Goal: Information Seeking & Learning: Learn about a topic

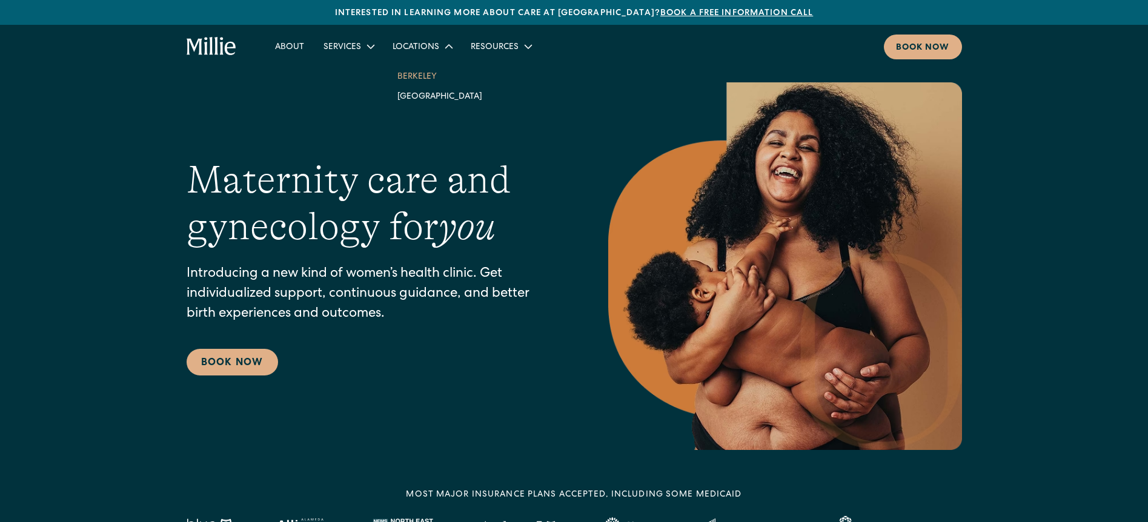
click at [423, 69] on link "Berkeley" at bounding box center [440, 76] width 104 height 20
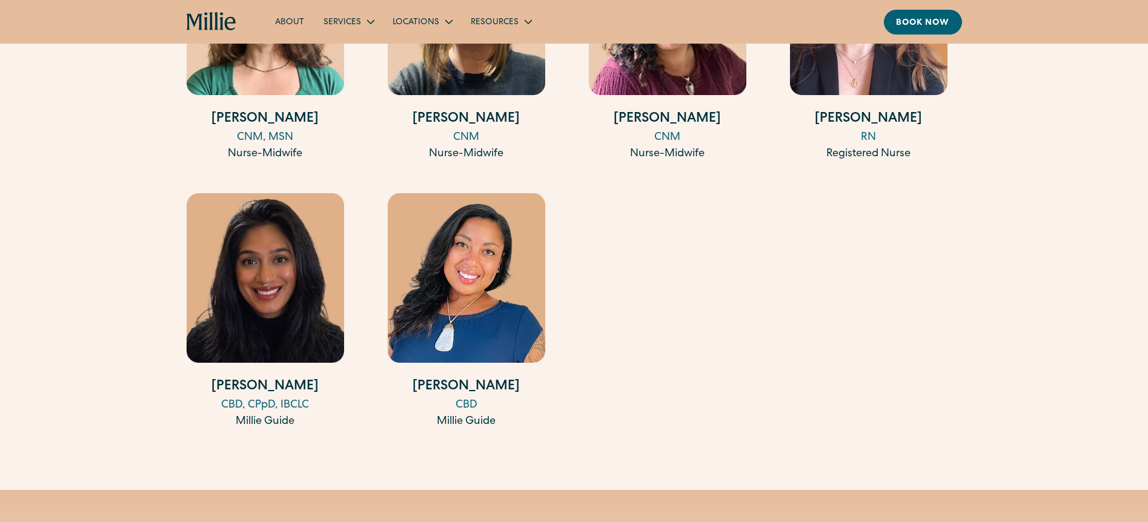
scroll to position [1938, 0]
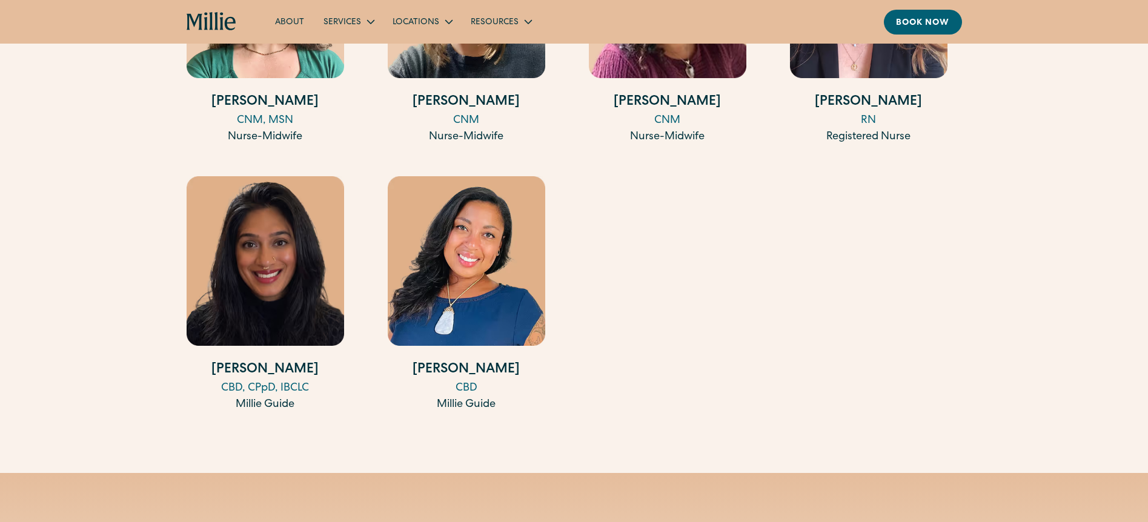
click at [260, 369] on h4 "[PERSON_NAME]" at bounding box center [265, 370] width 157 height 20
click at [483, 374] on h4 "Desiree Dougherty" at bounding box center [466, 370] width 157 height 20
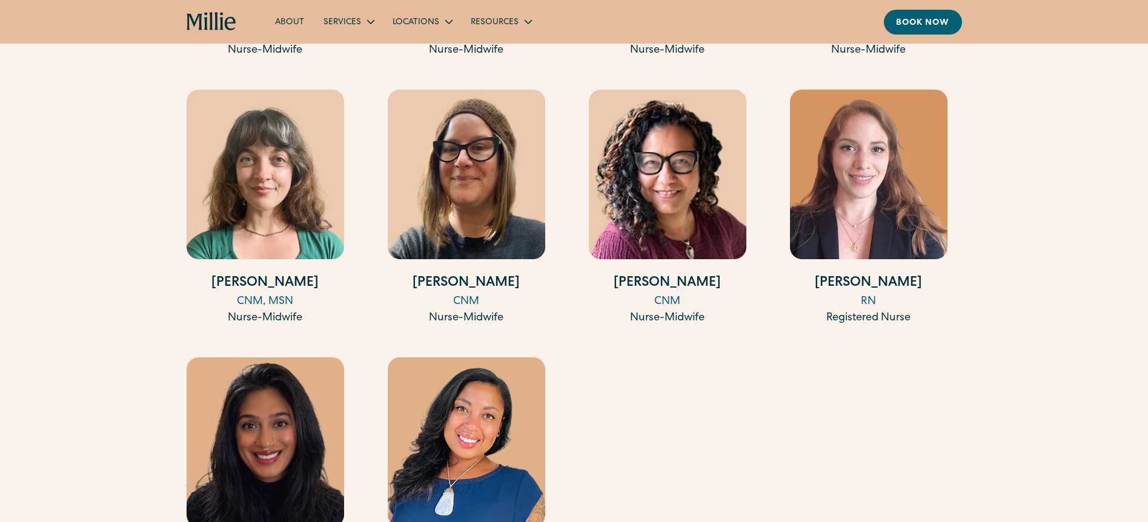
scroll to position [1757, 0]
click at [664, 285] on h4 "Amita Graham" at bounding box center [667, 284] width 157 height 20
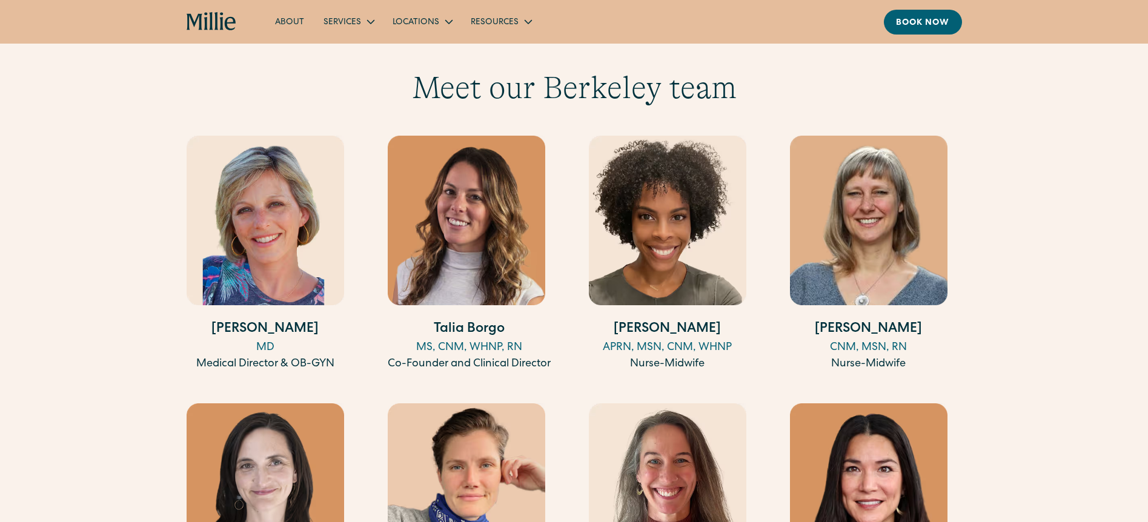
scroll to position [1151, 0]
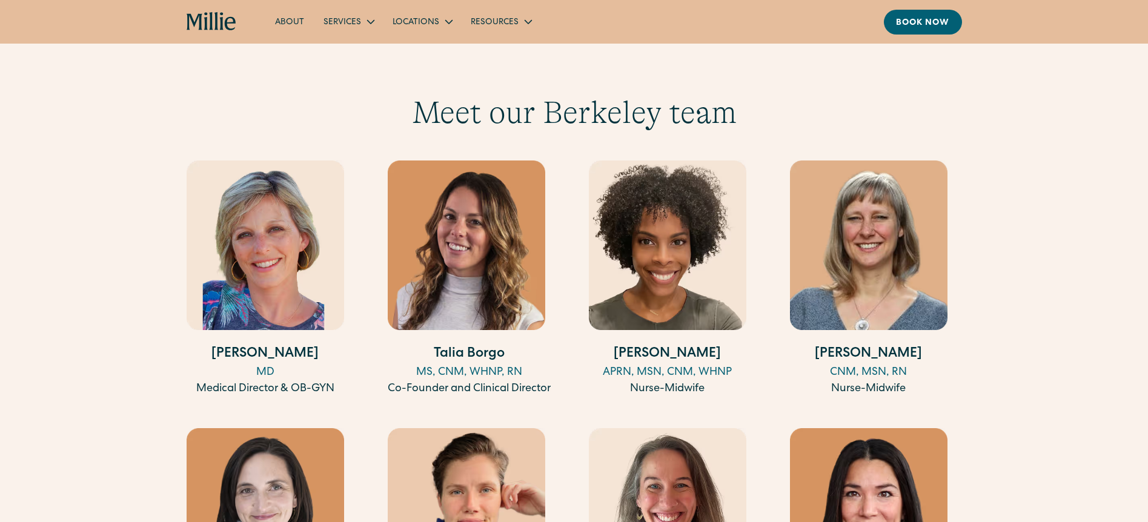
click at [655, 326] on img at bounding box center [667, 246] width 157 height 170
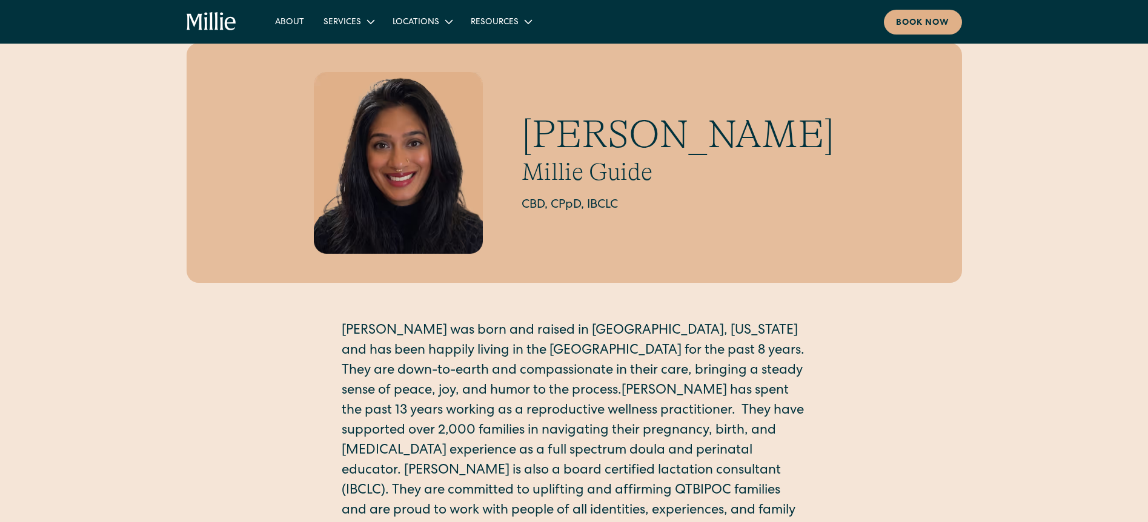
scroll to position [61, 0]
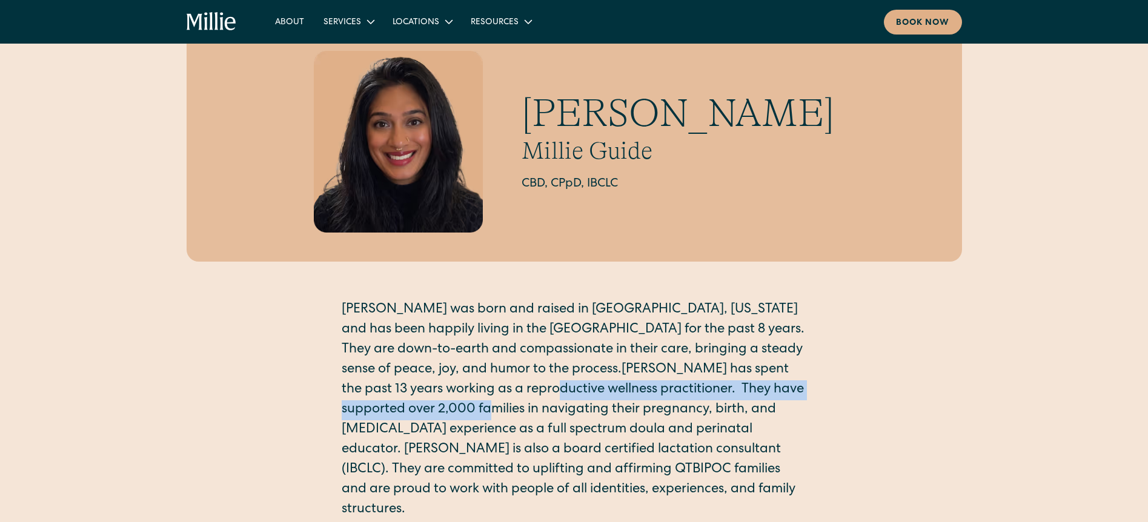
drag, startPoint x: 564, startPoint y: 395, endPoint x: 554, endPoint y: 411, distance: 19.3
click at [554, 411] on p "Shalini was born and raised in Queens, New York and has been happily living in …" at bounding box center [574, 410] width 465 height 220
click at [459, 412] on p "Shalini was born and raised in Queens, New York and has been happily living in …" at bounding box center [574, 410] width 465 height 220
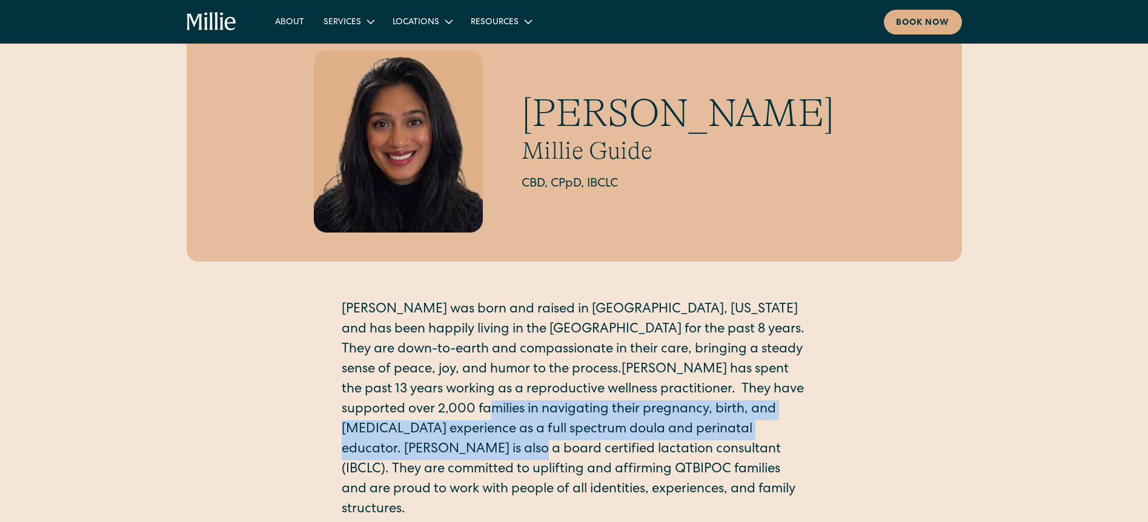
drag, startPoint x: 552, startPoint y: 414, endPoint x: 530, endPoint y: 442, distance: 35.9
click at [538, 455] on p "Shalini was born and raised in Queens, New York and has been happily living in …" at bounding box center [574, 410] width 465 height 220
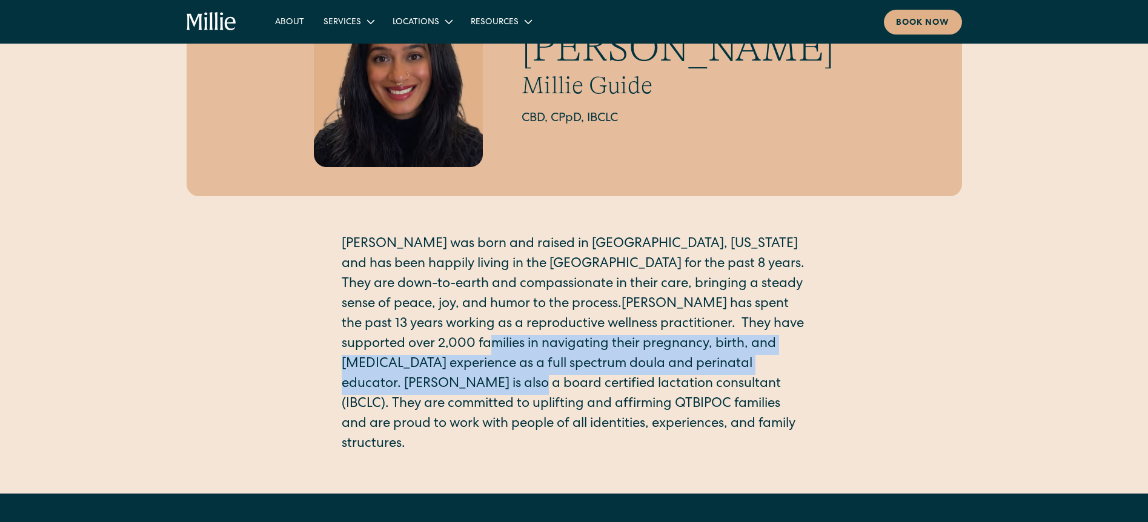
scroll to position [242, 0]
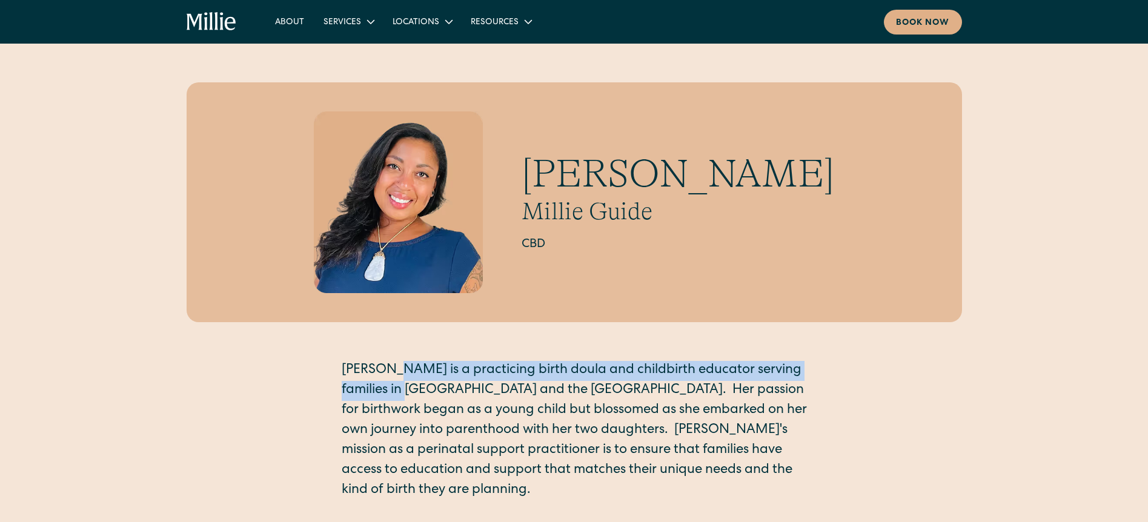
drag, startPoint x: 389, startPoint y: 367, endPoint x: 397, endPoint y: 382, distance: 16.5
click at [397, 382] on p "Desiree is a practicing birth doula and childbirth educator serving families in…" at bounding box center [574, 431] width 465 height 140
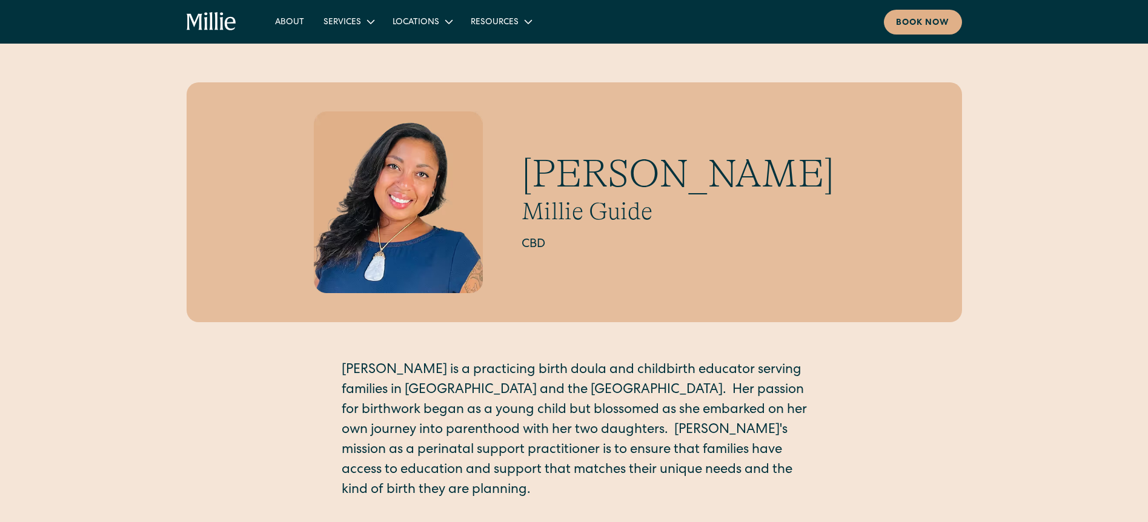
click at [278, 373] on div "Desiree Dougherty Millie Guide CBD Desiree is a practicing birth doula and chil…" at bounding box center [574, 291] width 775 height 419
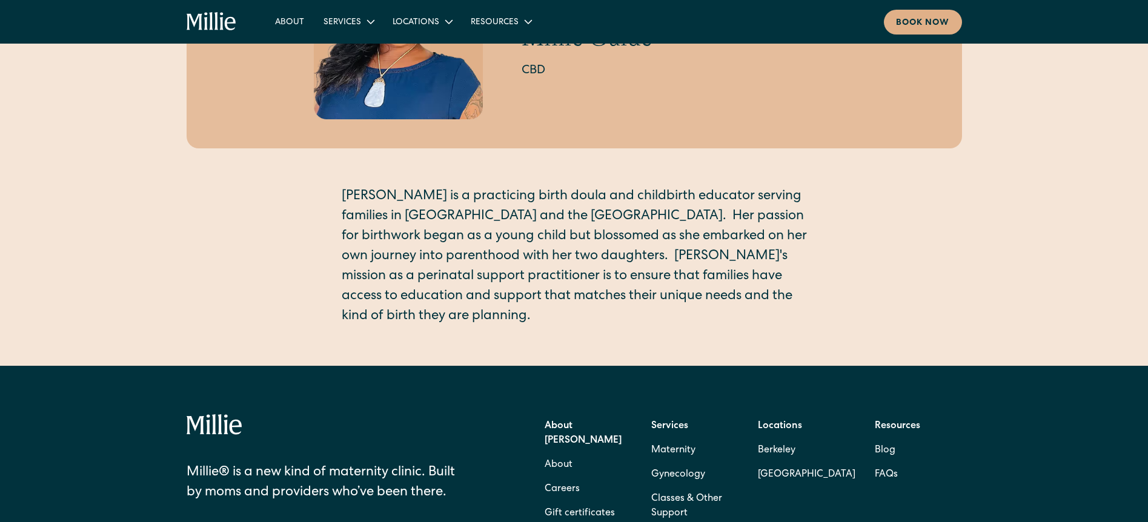
scroll to position [182, 0]
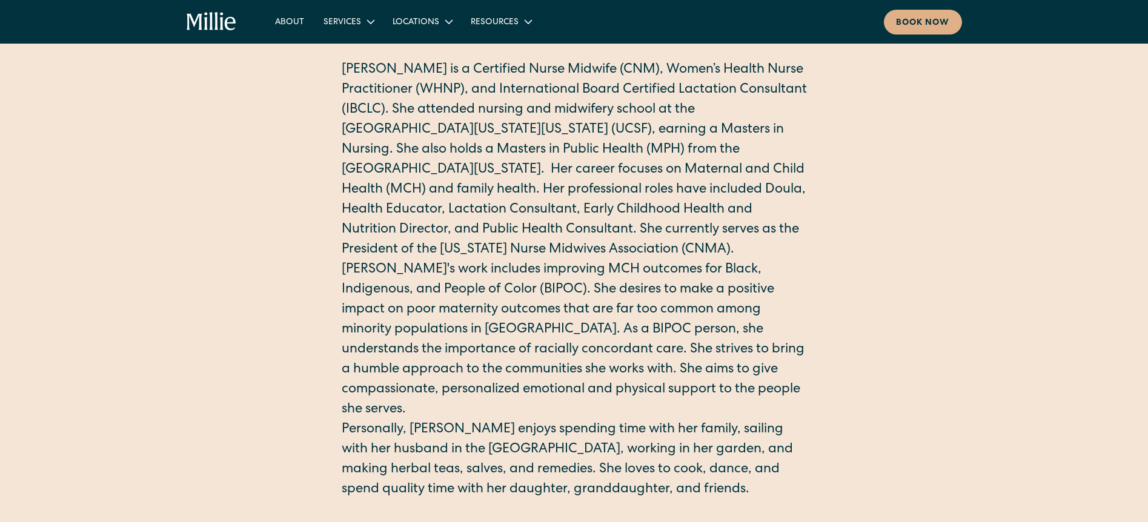
scroll to position [363, 0]
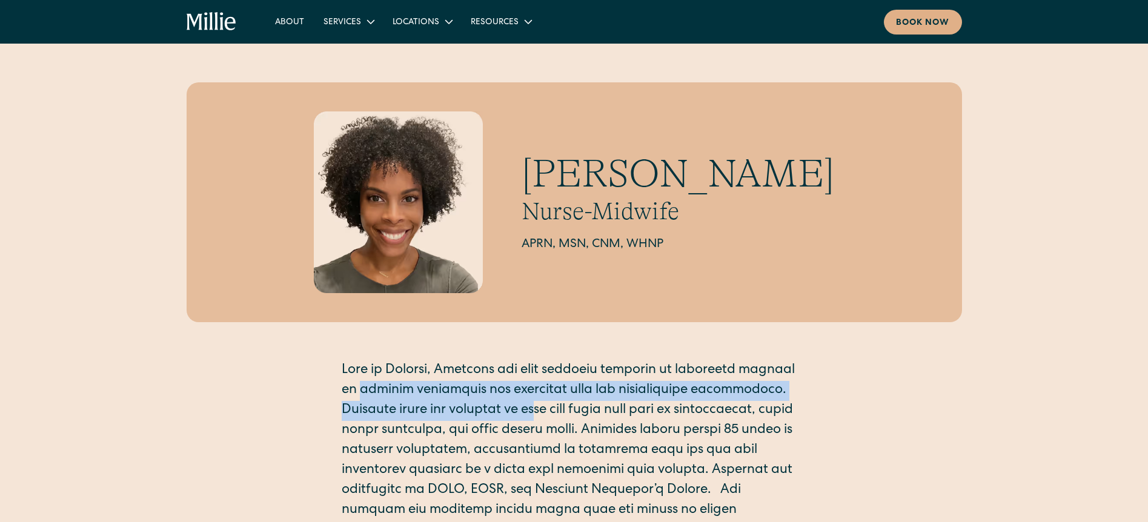
drag, startPoint x: 360, startPoint y: 385, endPoint x: 549, endPoint y: 401, distance: 189.6
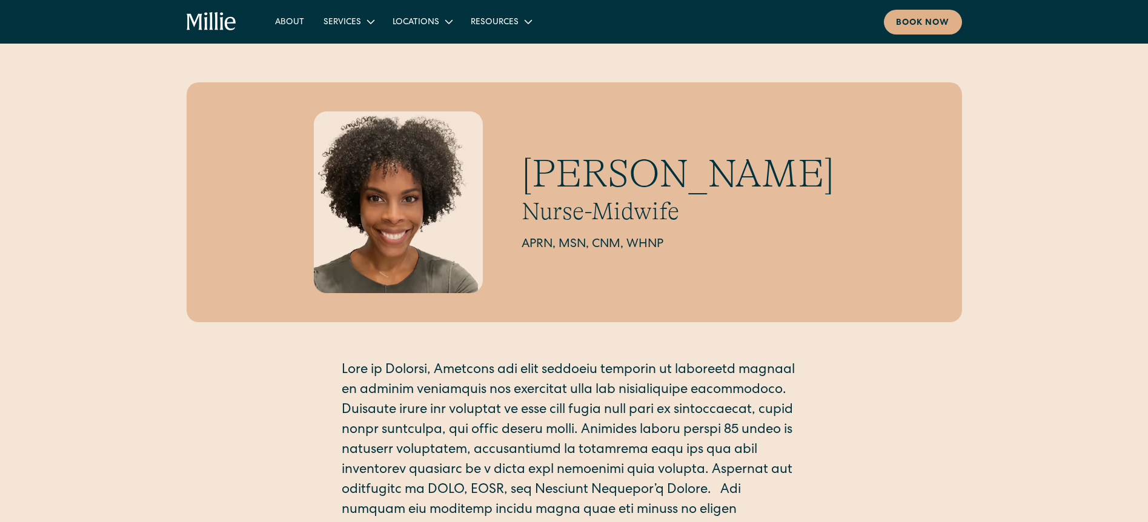
click at [304, 395] on div "Aqueelah Tillman Nurse-Midwife APRN, MSN, CNM, WHNP ‍" at bounding box center [574, 421] width 775 height 678
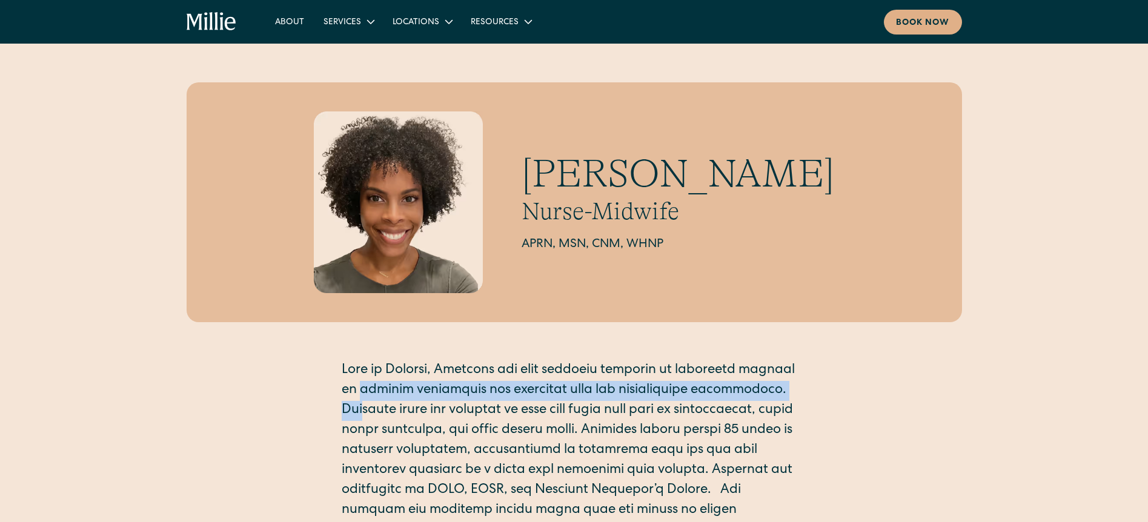
drag, startPoint x: 357, startPoint y: 400, endPoint x: 368, endPoint y: 409, distance: 14.2
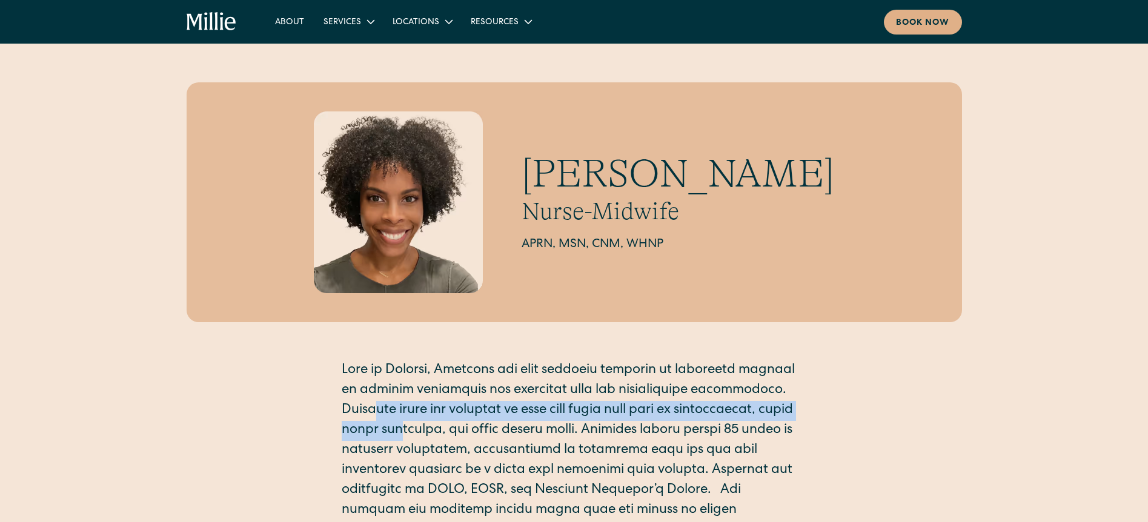
drag, startPoint x: 378, startPoint y: 414, endPoint x: 429, endPoint y: 421, distance: 51.3
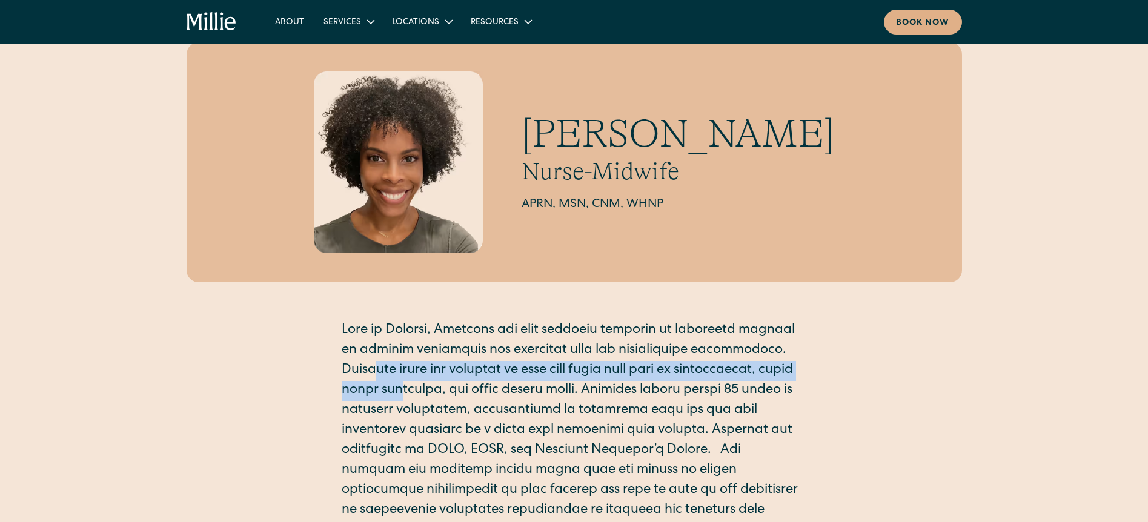
scroll to position [61, 0]
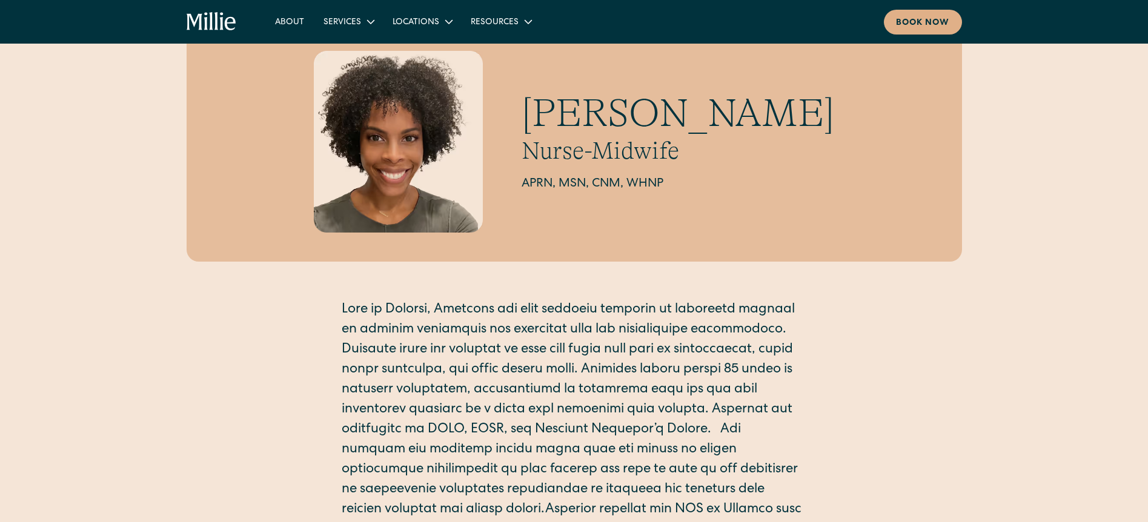
click at [655, 372] on p at bounding box center [574, 490] width 465 height 380
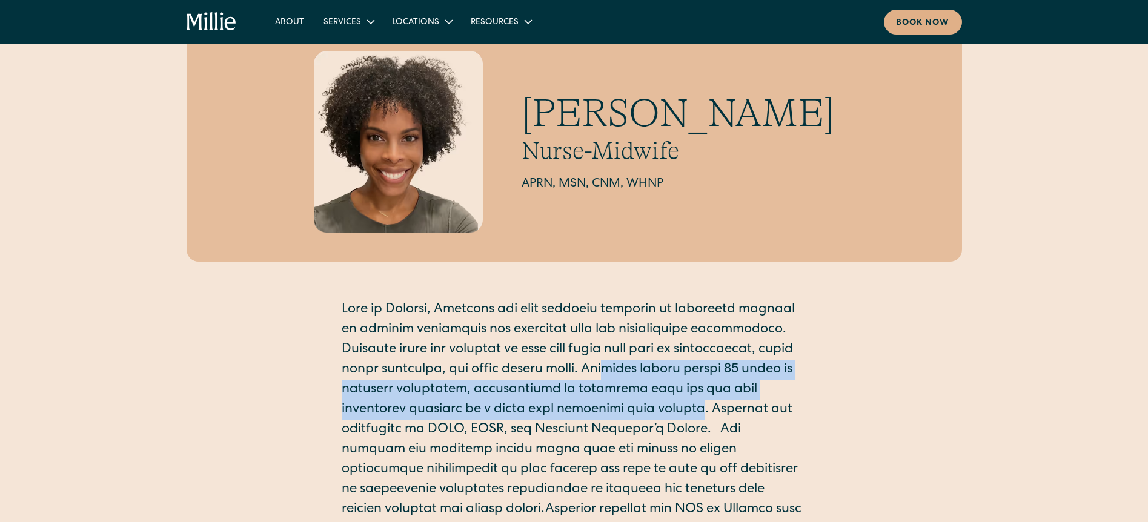
drag, startPoint x: 651, startPoint y: 369, endPoint x: 691, endPoint y: 418, distance: 63.2
click at [691, 418] on p at bounding box center [574, 490] width 465 height 380
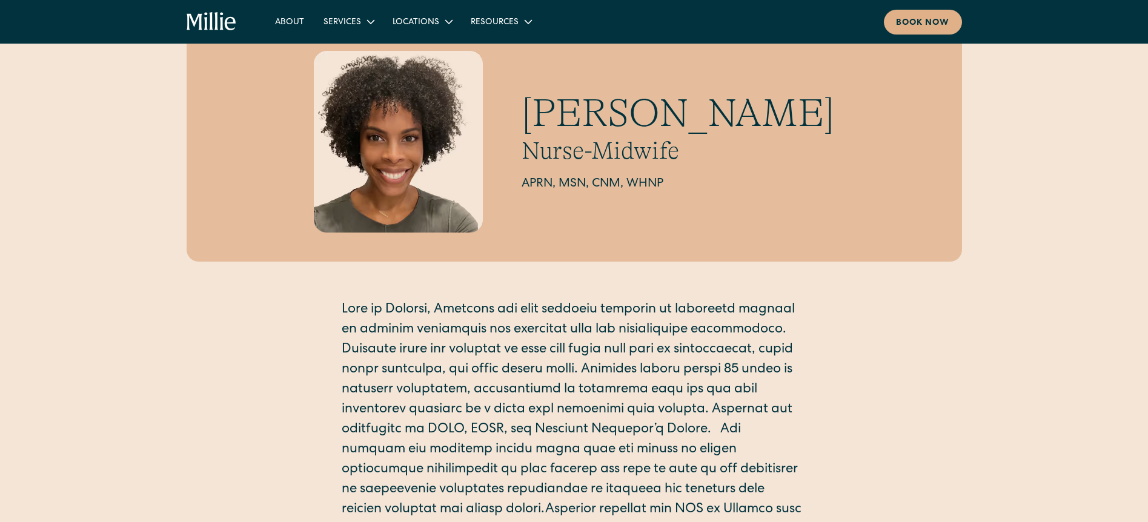
click at [351, 424] on p at bounding box center [574, 490] width 465 height 380
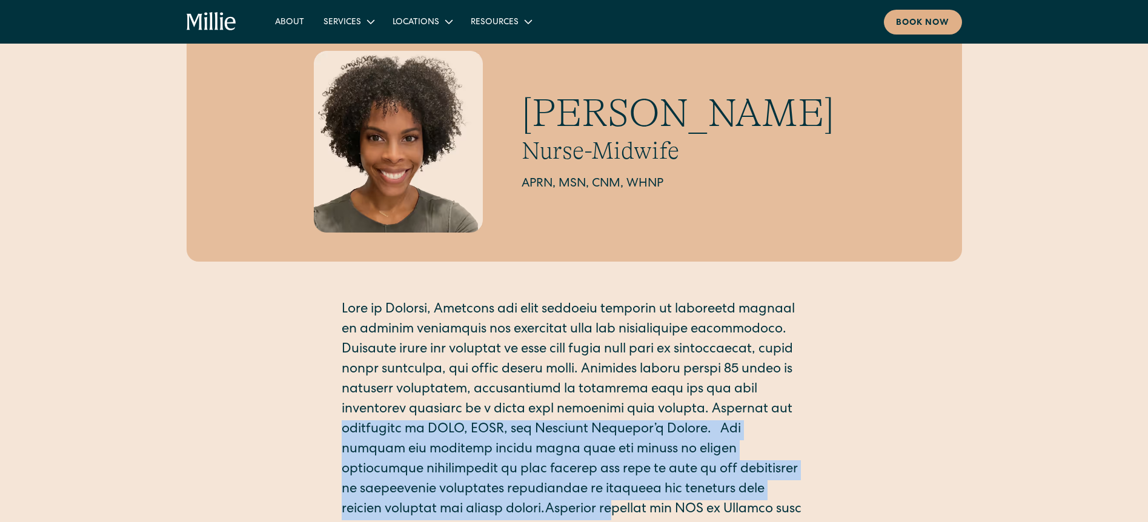
scroll to position [121, 0]
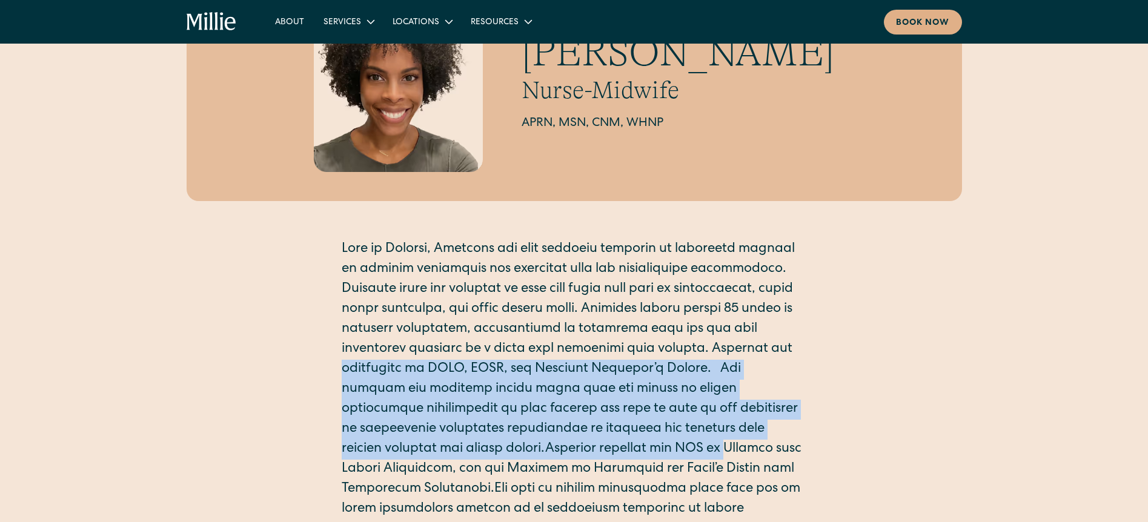
drag, startPoint x: 345, startPoint y: 426, endPoint x: 578, endPoint y: 443, distance: 233.2
click at [578, 443] on p at bounding box center [574, 430] width 465 height 380
click at [515, 454] on p at bounding box center [574, 430] width 465 height 380
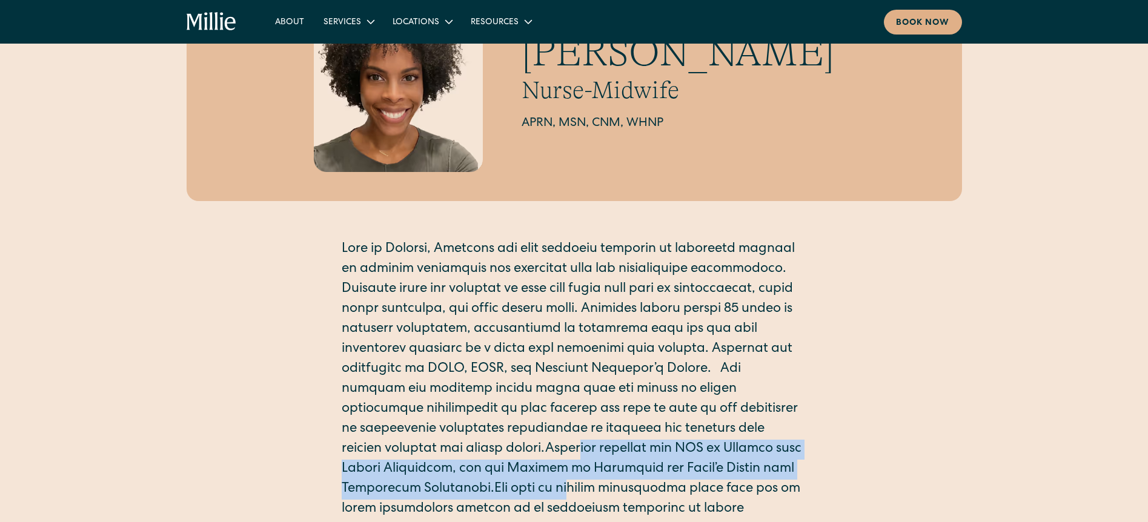
drag, startPoint x: 431, startPoint y: 452, endPoint x: 487, endPoint y: 488, distance: 66.4
click at [488, 488] on p at bounding box center [574, 430] width 465 height 380
click at [437, 479] on p at bounding box center [574, 430] width 465 height 380
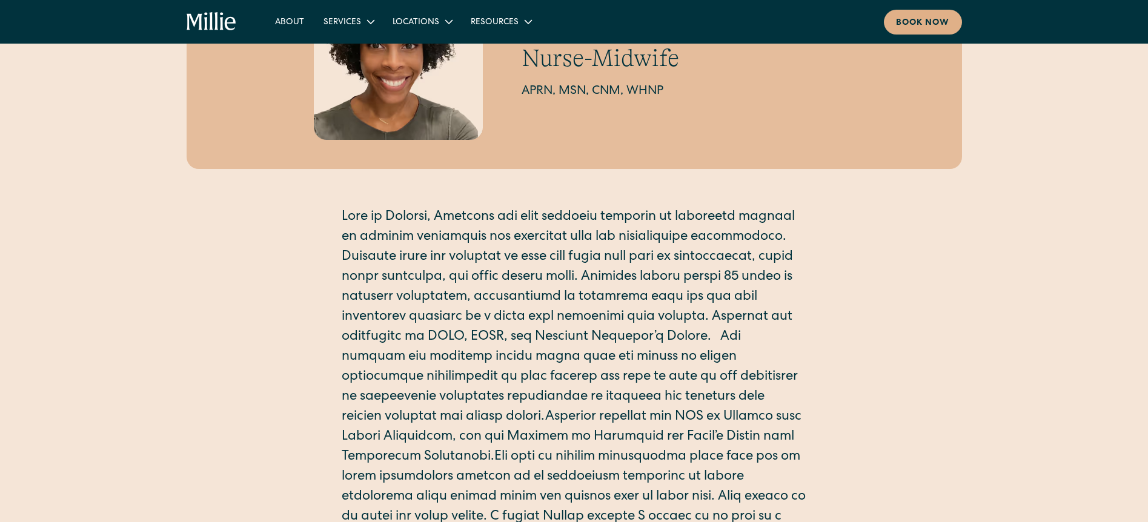
scroll to position [182, 0]
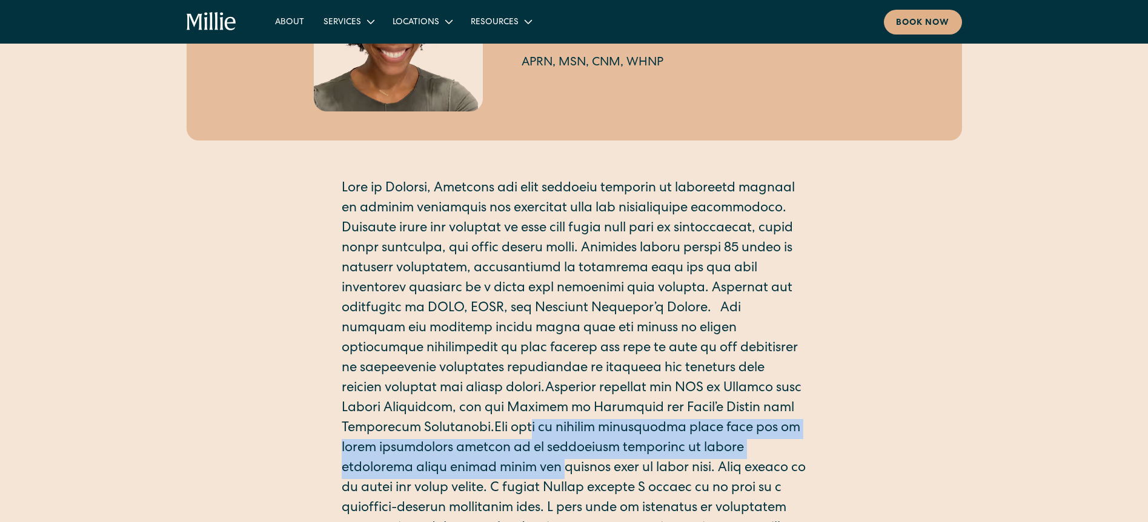
drag, startPoint x: 447, startPoint y: 431, endPoint x: 457, endPoint y: 462, distance: 31.8
click at [457, 462] on p at bounding box center [574, 369] width 465 height 380
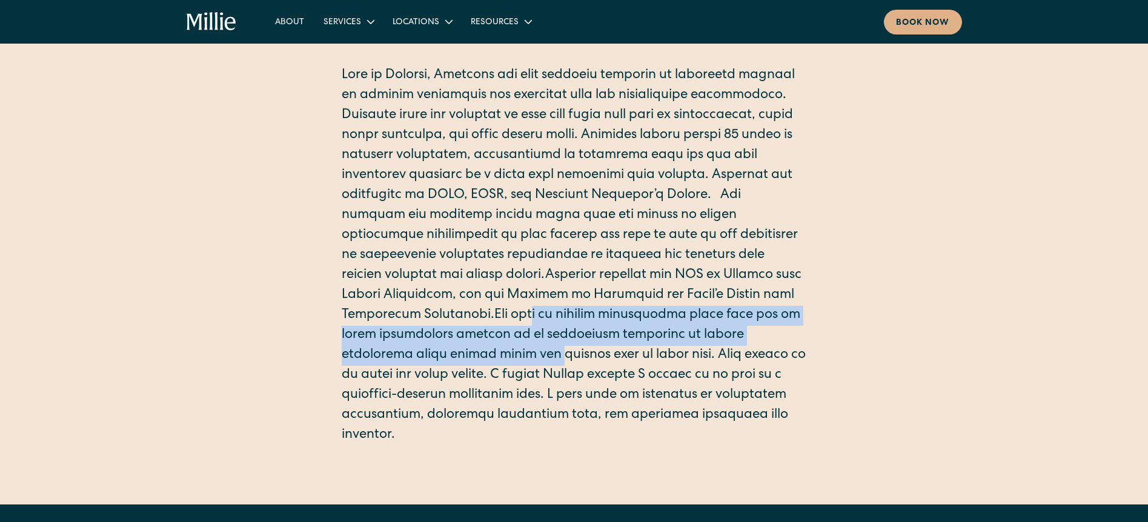
scroll to position [303, 0]
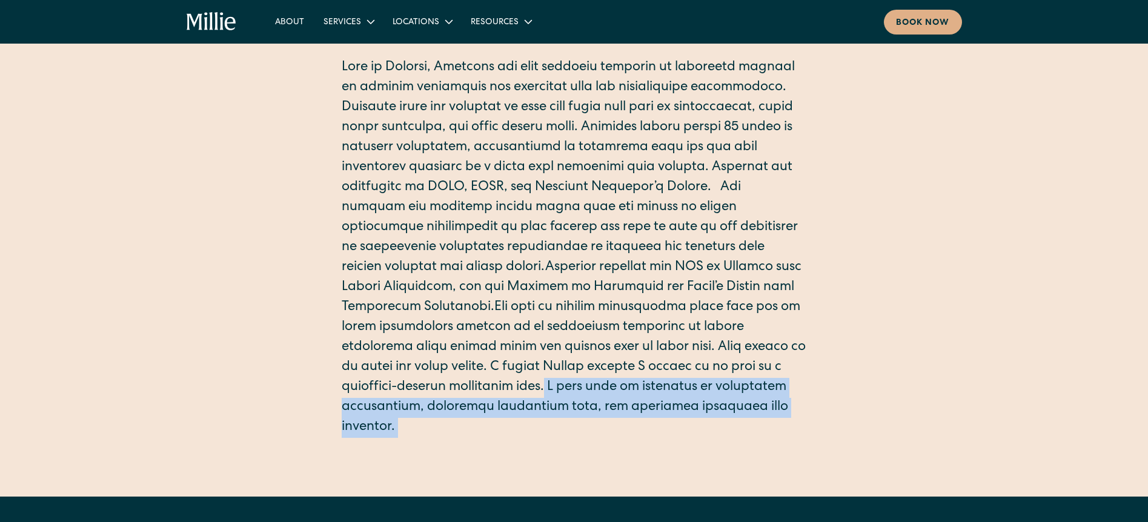
drag, startPoint x: 497, startPoint y: 387, endPoint x: 499, endPoint y: 437, distance: 50.3
click at [499, 437] on div "‍" at bounding box center [574, 258] width 465 height 400
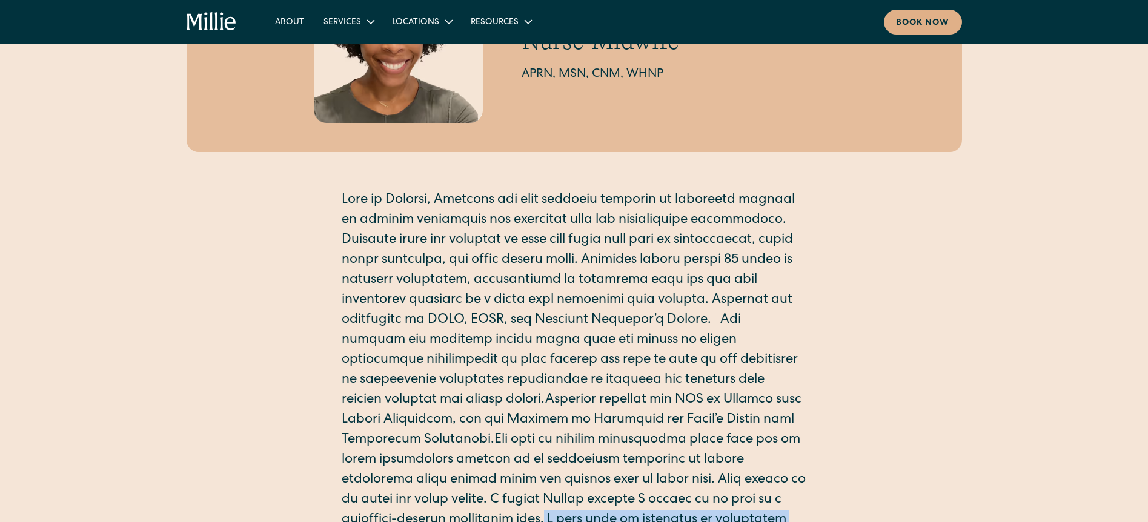
scroll to position [0, 0]
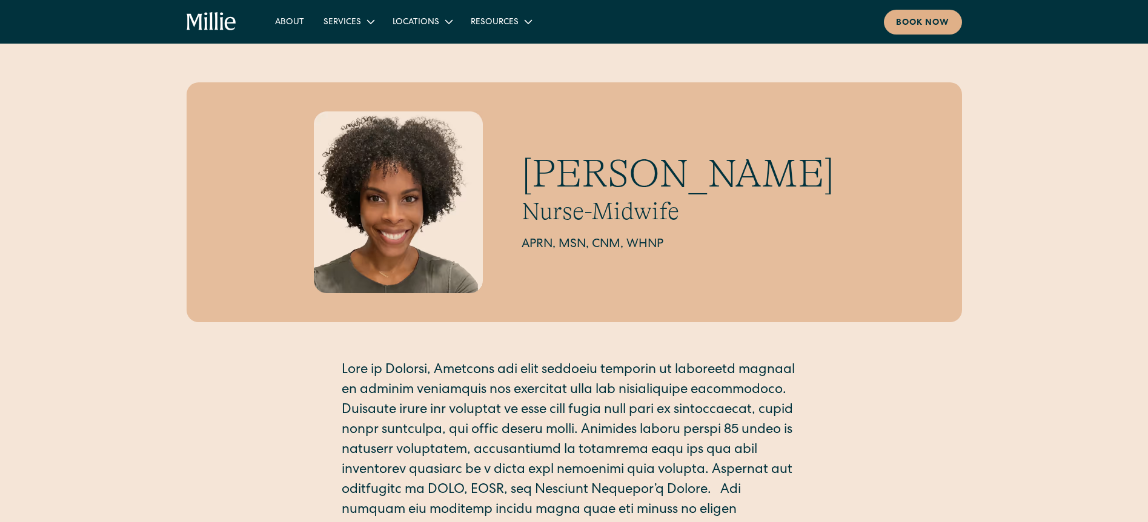
click at [227, 27] on icon "home" at bounding box center [230, 23] width 11 height 13
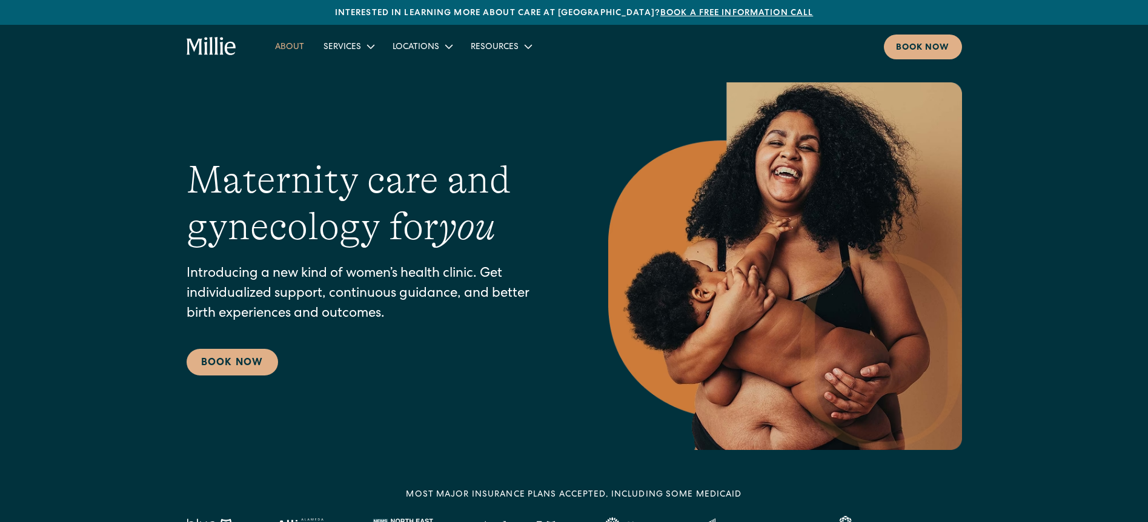
click at [299, 45] on link "About" at bounding box center [289, 46] width 48 height 20
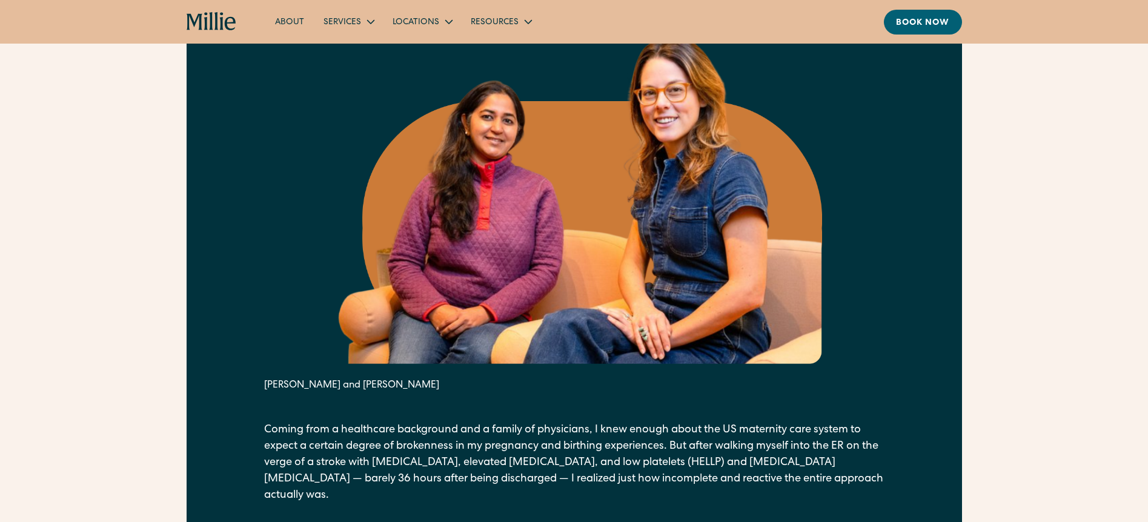
scroll to position [666, 0]
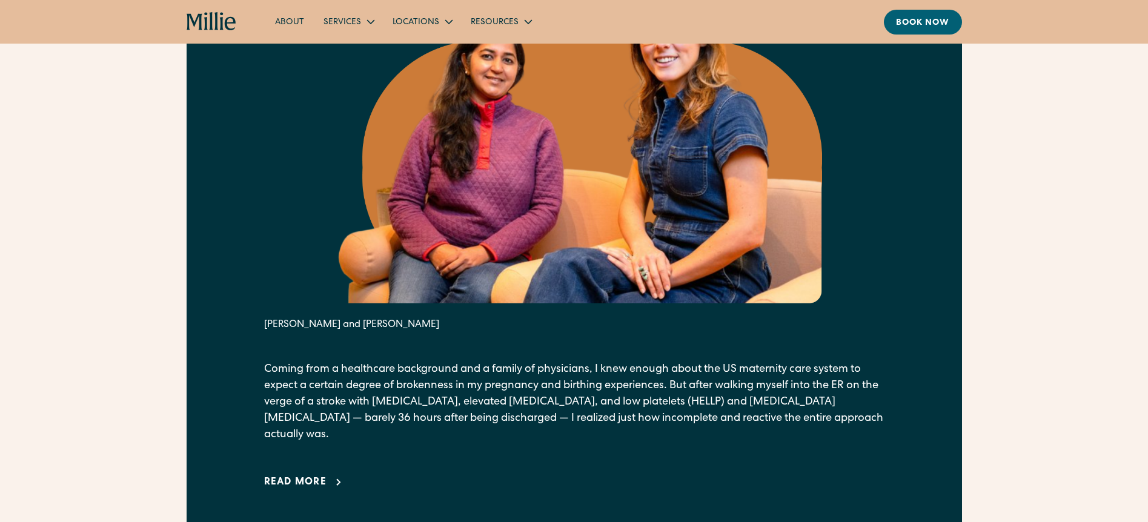
click at [301, 475] on div "Read more" at bounding box center [295, 482] width 63 height 15
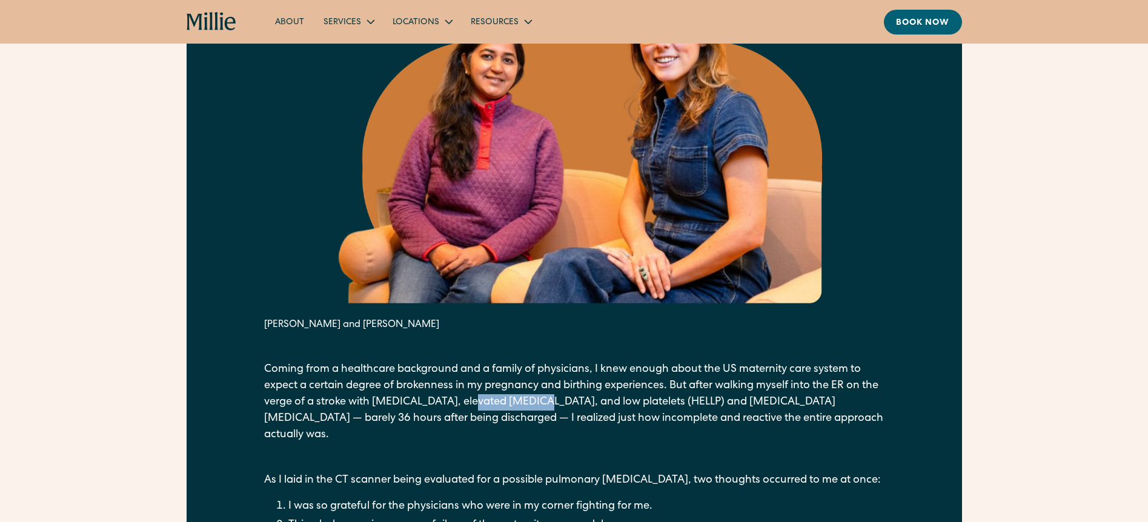
drag, startPoint x: 492, startPoint y: 400, endPoint x: 556, endPoint y: 402, distance: 63.6
click at [556, 402] on p "Coming from a healthcare background and a family of physicians, I knew enough a…" at bounding box center [574, 403] width 620 height 82
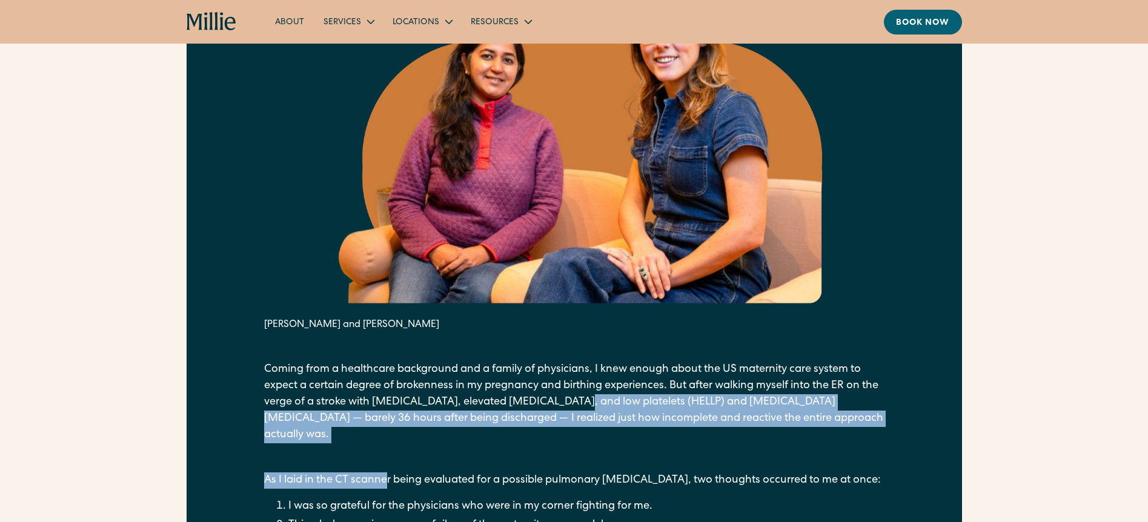
drag, startPoint x: 590, startPoint y: 407, endPoint x: 386, endPoint y: 428, distance: 204.6
click at [415, 425] on p "Coming from a healthcare background and a family of physicians, I knew enough a…" at bounding box center [574, 403] width 620 height 82
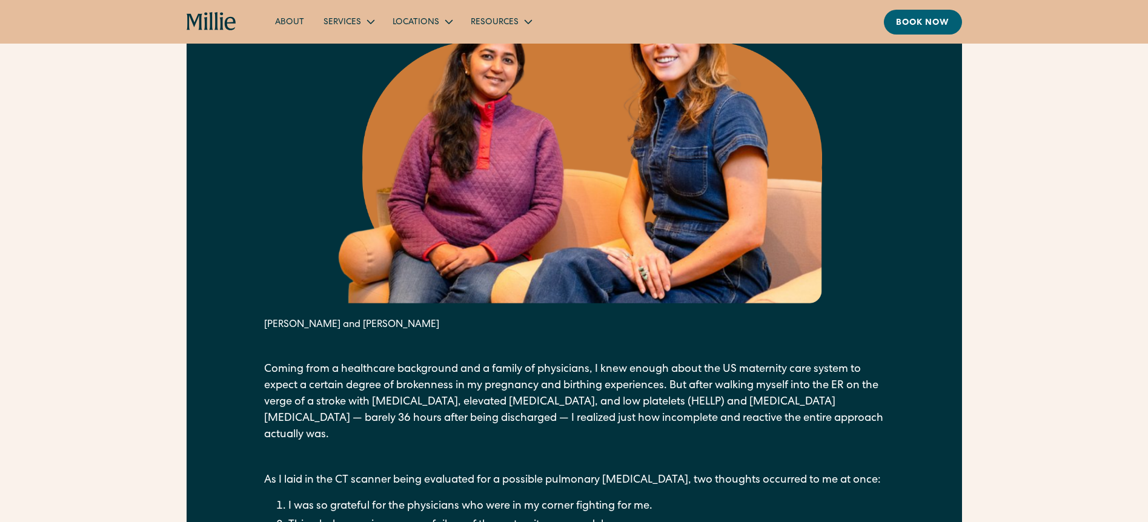
drag, startPoint x: 474, startPoint y: 415, endPoint x: 473, endPoint y: 426, distance: 11.5
click at [473, 426] on p "Coming from a healthcare background and a family of physicians, I knew enough a…" at bounding box center [574, 403] width 620 height 82
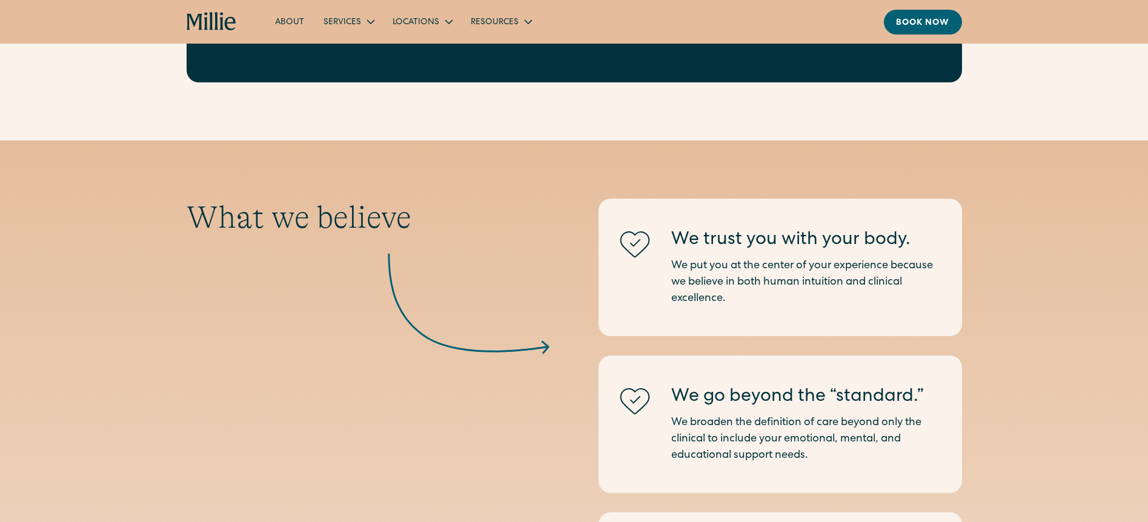
scroll to position [2241, 0]
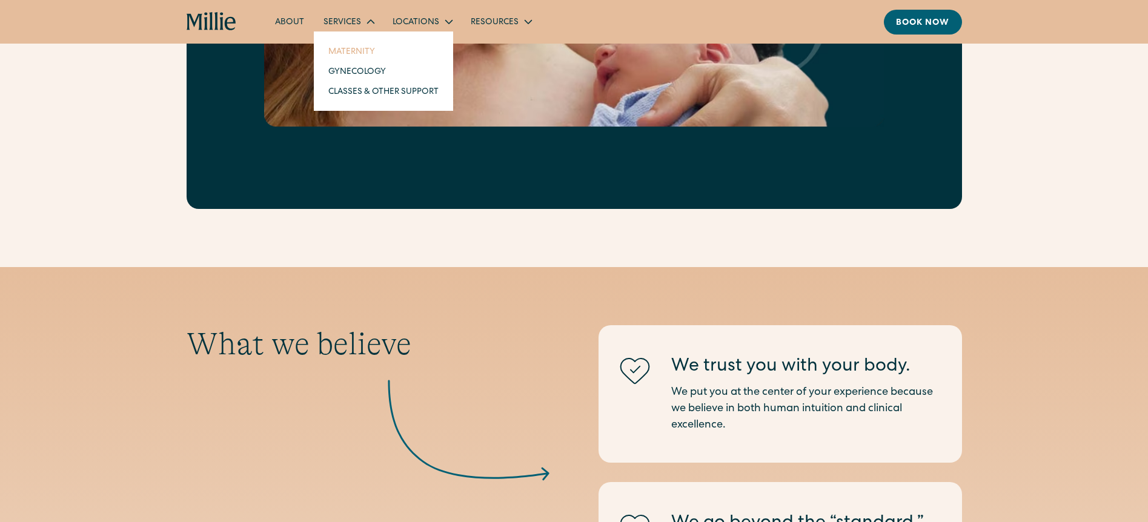
click at [368, 46] on link "Maternity" at bounding box center [384, 51] width 130 height 20
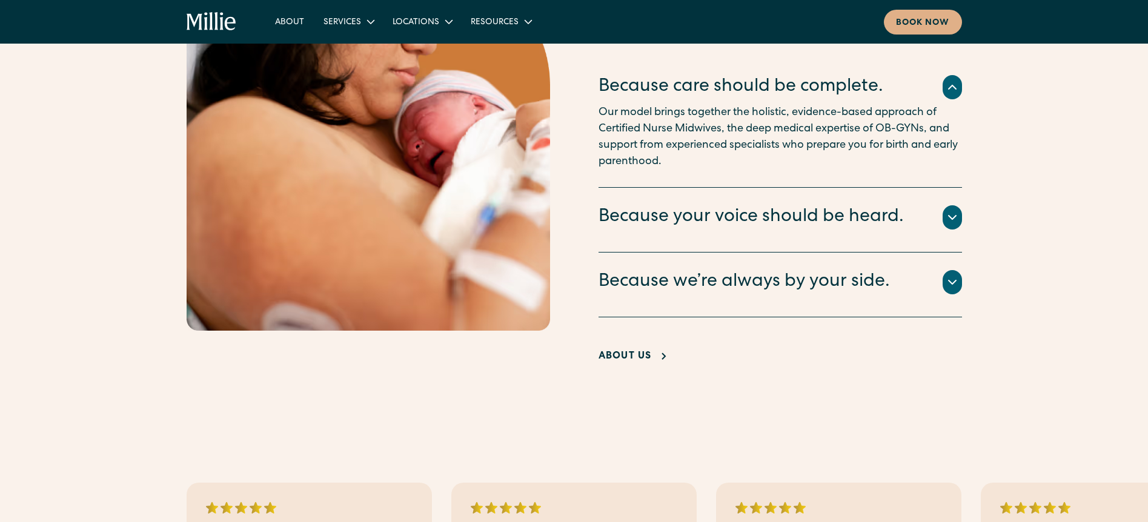
scroll to position [2605, 0]
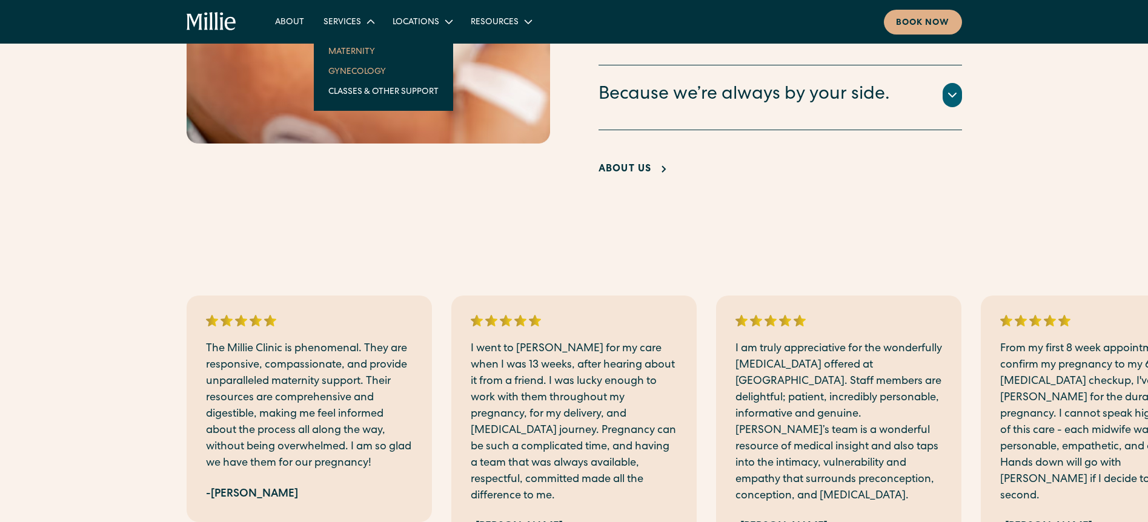
click at [359, 65] on link "Gynecology" at bounding box center [384, 71] width 130 height 20
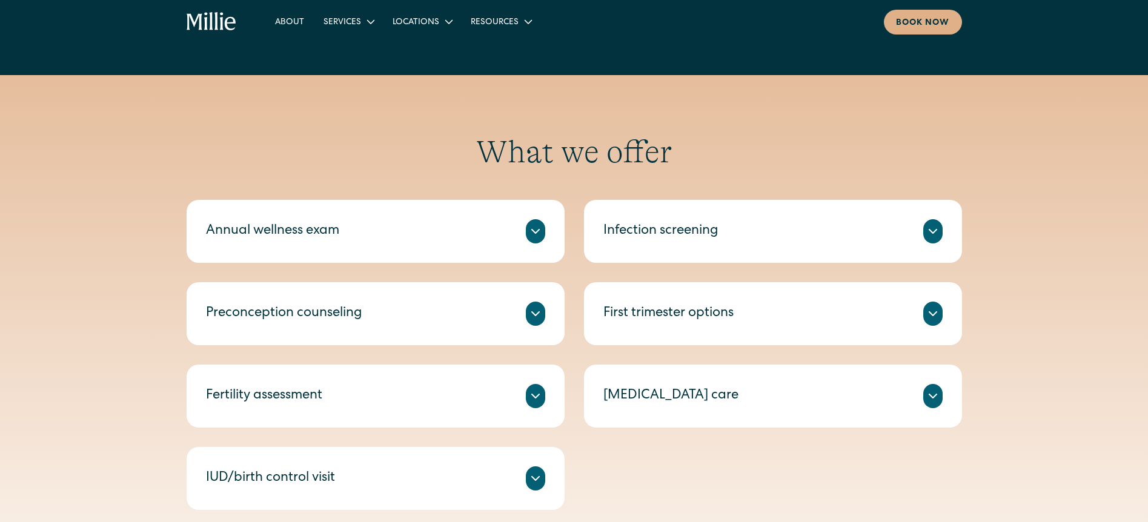
scroll to position [485, 0]
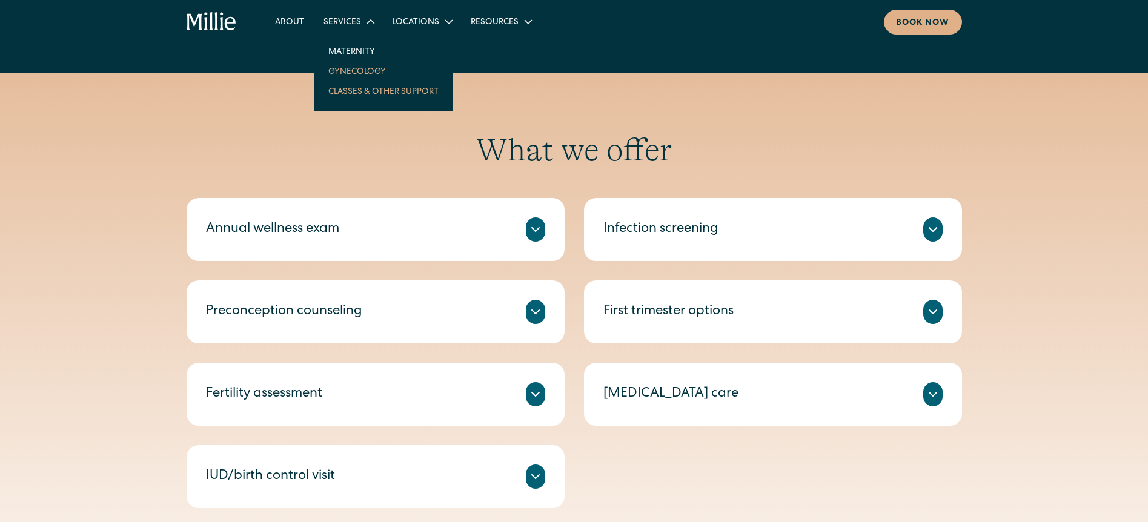
click at [348, 85] on link "Classes & Other Support" at bounding box center [384, 91] width 130 height 20
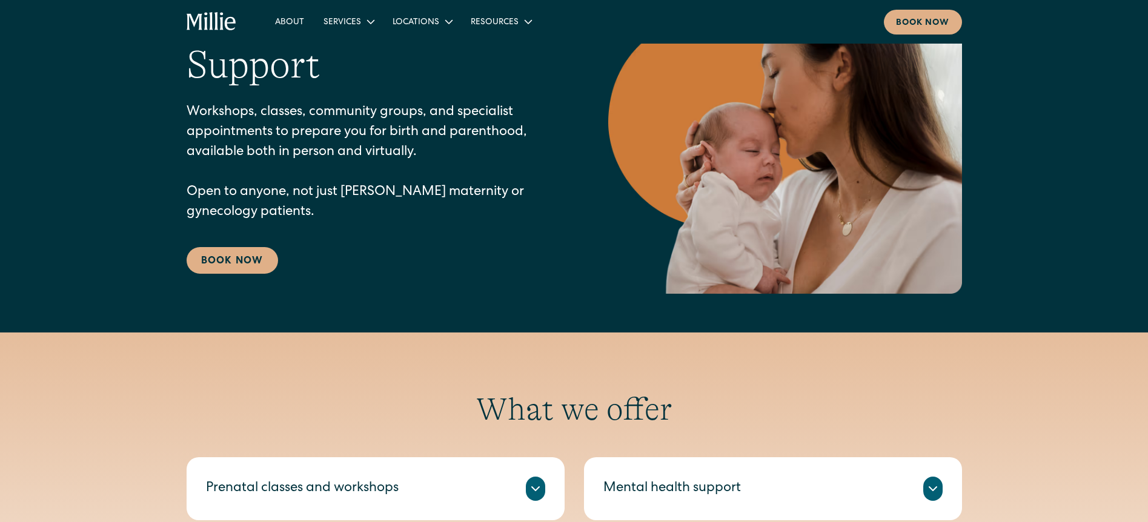
scroll to position [303, 0]
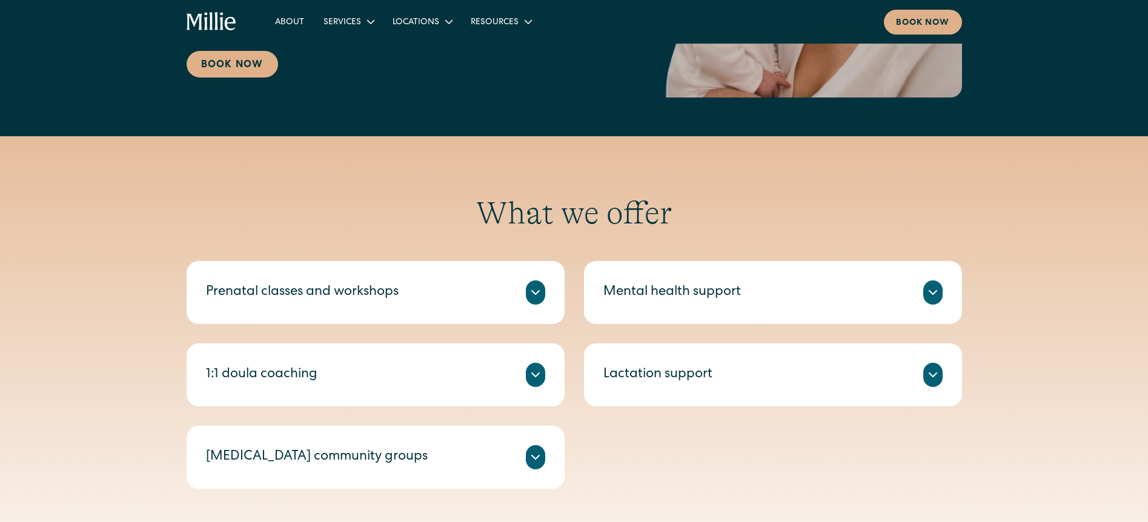
click at [417, 276] on div "Prenatal classes and workshops [PERSON_NAME]’s prenatal classes and workshops h…" at bounding box center [376, 292] width 378 height 63
click at [538, 297] on icon at bounding box center [535, 292] width 15 height 15
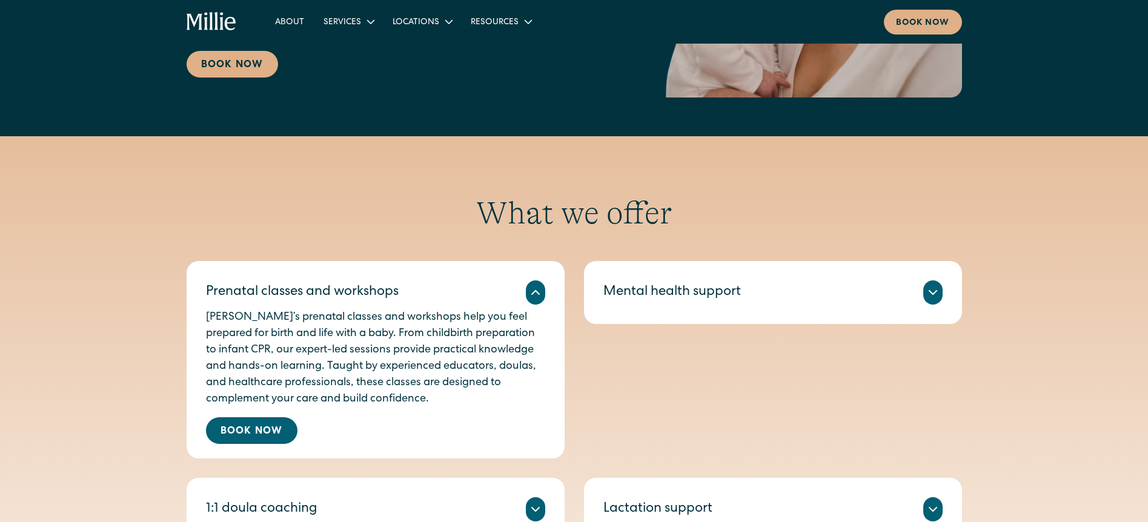
click at [534, 291] on icon at bounding box center [535, 292] width 15 height 15
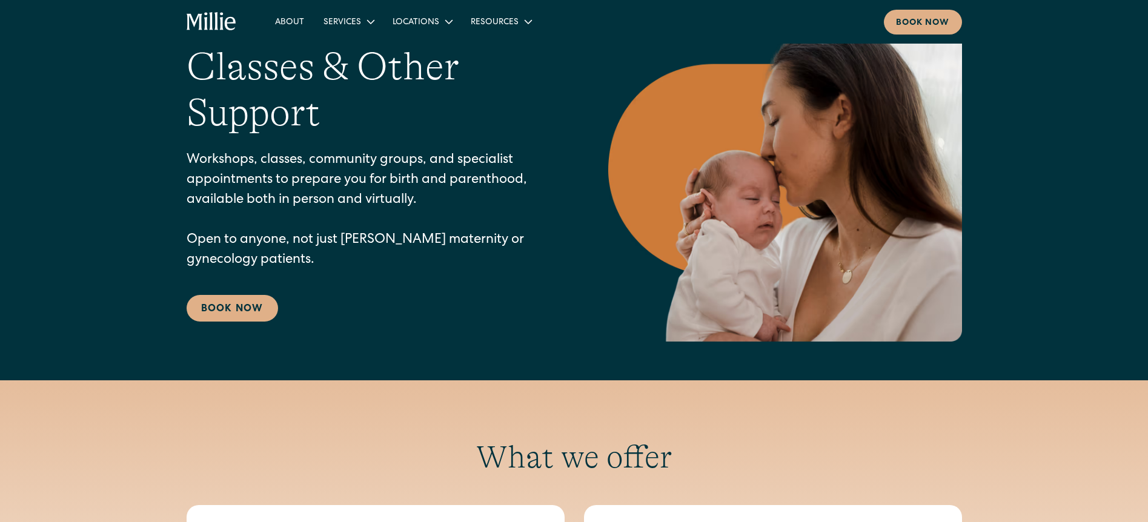
scroll to position [0, 0]
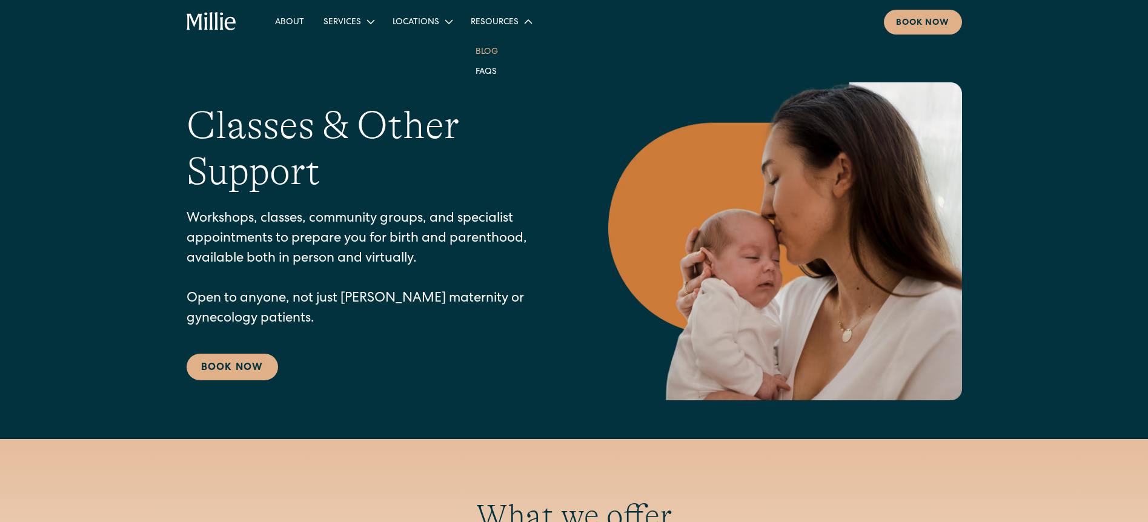
click at [482, 46] on link "Blog" at bounding box center [487, 51] width 42 height 20
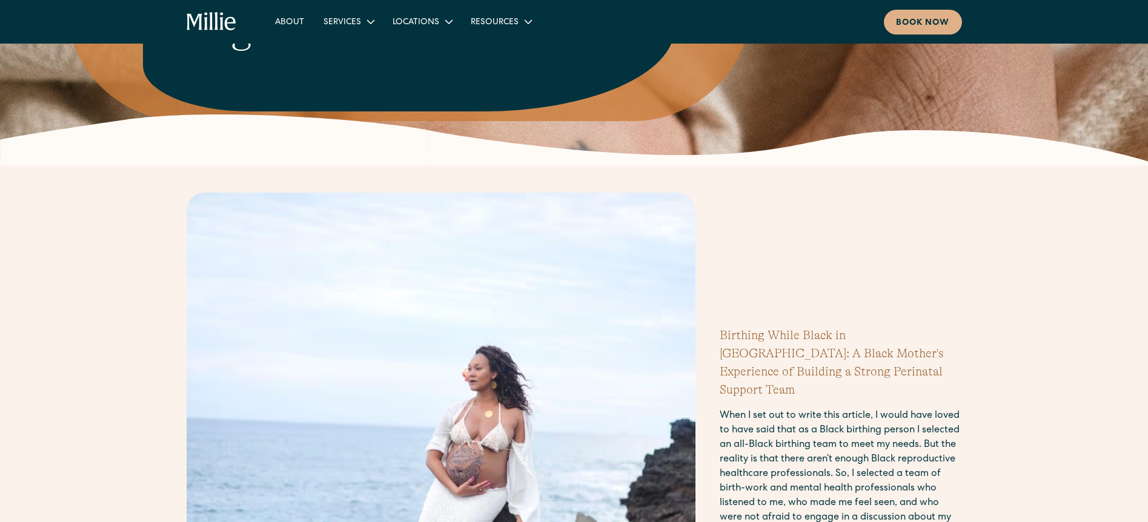
scroll to position [303, 0]
